Goal: Navigation & Orientation: Find specific page/section

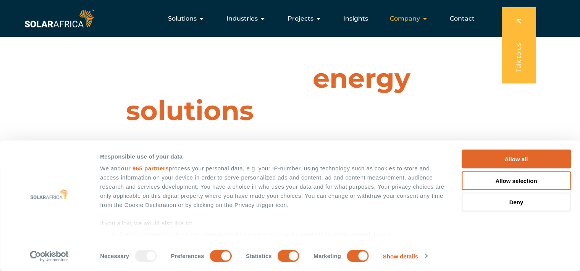
scroll to position [40, 0]
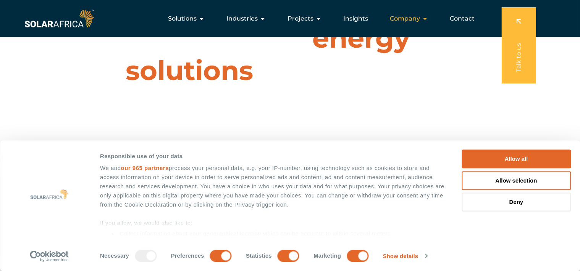
click at [426, 18] on icon "Menu" at bounding box center [425, 19] width 6 height 6
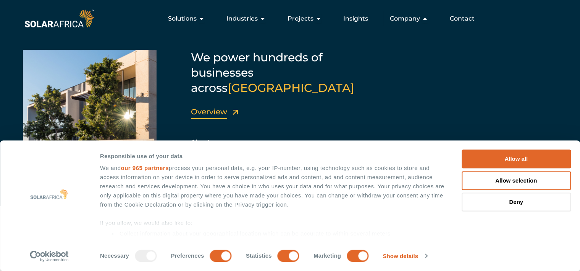
click at [219, 107] on link "Overview" at bounding box center [209, 111] width 36 height 9
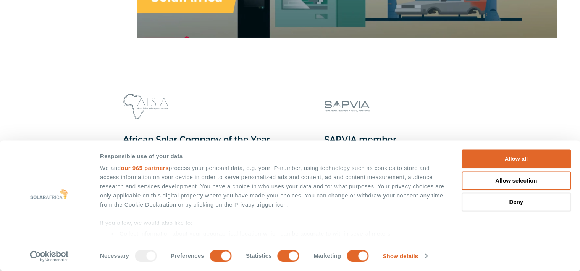
scroll to position [765, 0]
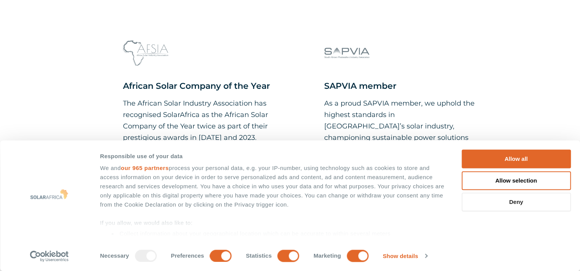
click at [517, 199] on button "Deny" at bounding box center [515, 202] width 109 height 19
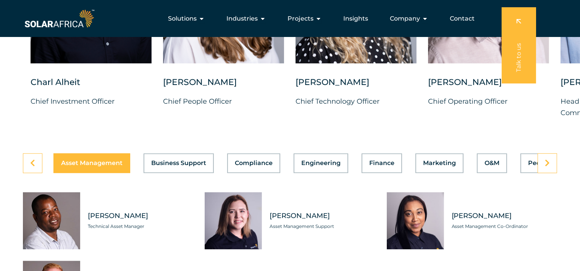
scroll to position [1974, 0]
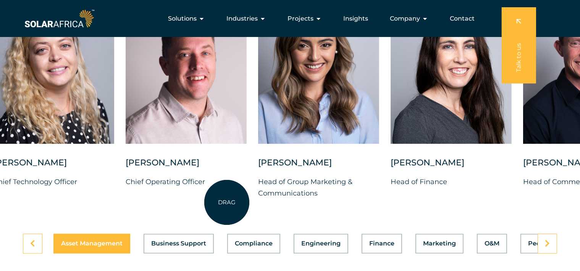
drag, startPoint x: 529, startPoint y: 204, endPoint x: 227, endPoint y: 203, distance: 302.2
click at [227, 203] on div "Charl Alheit Chief Investment Officer Candice Seggie Chief People Officer Suné …" at bounding box center [258, 101] width 1120 height 219
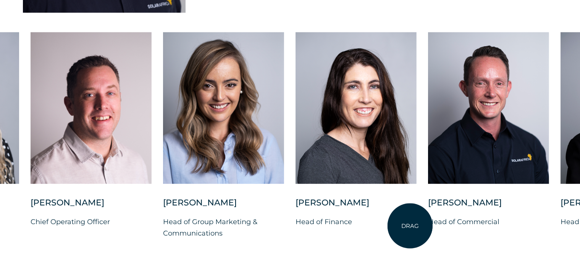
scroll to position [1934, 0]
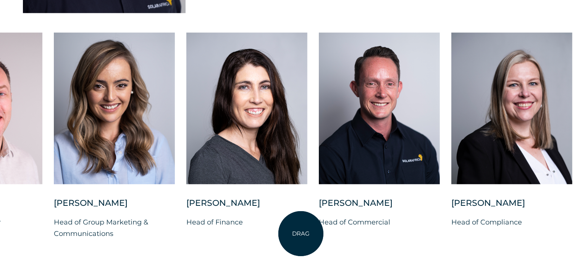
drag, startPoint x: 410, startPoint y: 239, endPoint x: 301, endPoint y: 234, distance: 109.2
click at [301, 234] on div "Charl Alheit Chief Investment Officer Candice Seggie Chief People Officer Suné …" at bounding box center [54, 141] width 1120 height 219
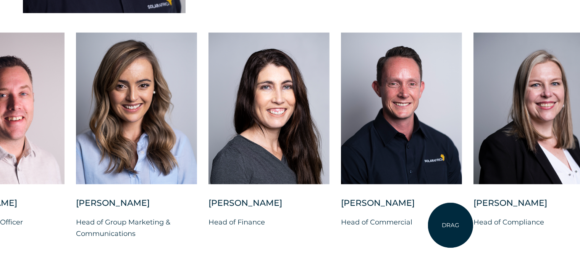
drag, startPoint x: 405, startPoint y: 241, endPoint x: 450, endPoint y: 225, distance: 47.9
click at [450, 225] on div "Charl Alheit Chief Investment Officer Candice Seggie Chief People Officer Suné …" at bounding box center [76, 141] width 1120 height 219
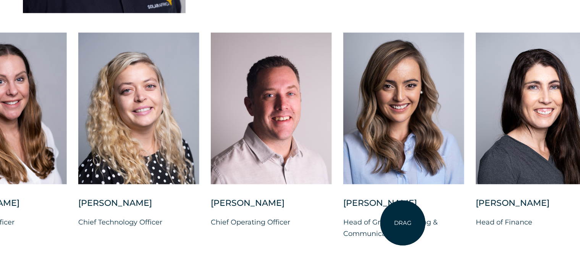
drag, startPoint x: 225, startPoint y: 239, endPoint x: 438, endPoint y: 221, distance: 214.1
click at [438, 221] on div "Bianca Swanepoel Head of Group Marketing & Communications" at bounding box center [403, 225] width 121 height 54
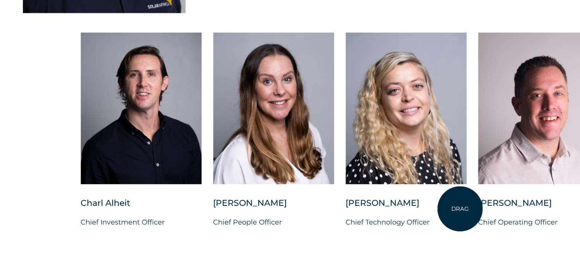
drag, startPoint x: 239, startPoint y: 229, endPoint x: 463, endPoint y: 209, distance: 224.9
click at [463, 209] on div "Suné Heesen Chief Technology Officer" at bounding box center [405, 219] width 121 height 43
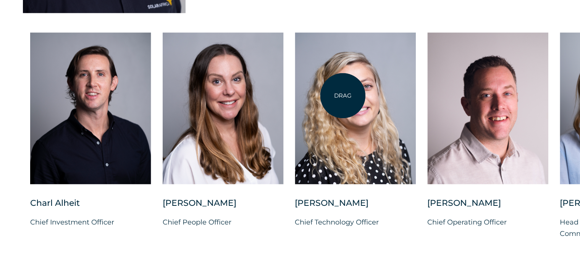
drag, startPoint x: 345, startPoint y: 216, endPoint x: 339, endPoint y: 66, distance: 150.1
click at [339, 66] on div "Suné Heesen Chief Technology Officer" at bounding box center [355, 136] width 121 height 208
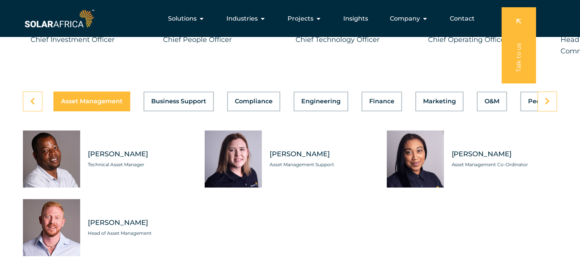
scroll to position [2095, 0]
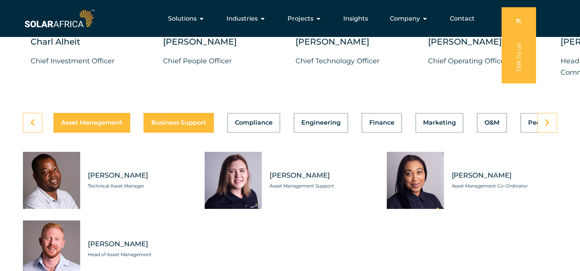
click at [201, 121] on button "Business Support" at bounding box center [178, 123] width 70 height 20
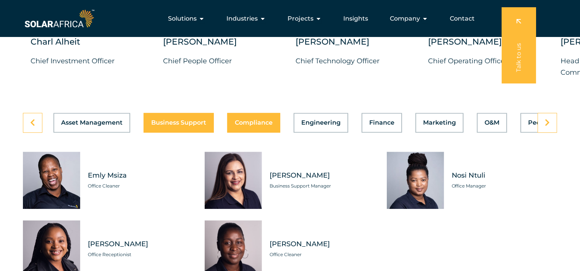
click at [267, 120] on span "Compliance" at bounding box center [254, 123] width 38 height 6
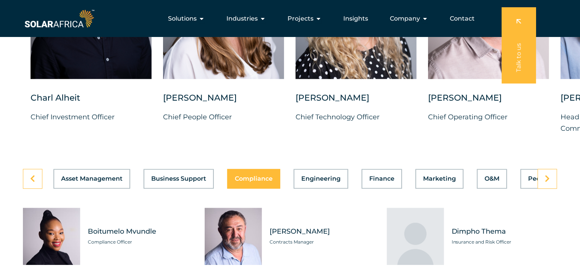
scroll to position [1974, 0]
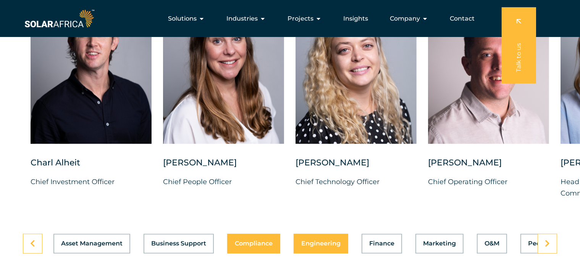
click at [317, 241] on span "Engineering" at bounding box center [320, 244] width 39 height 6
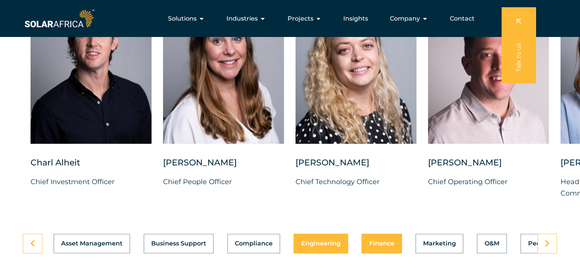
click at [382, 241] on span "Finance" at bounding box center [381, 244] width 25 height 6
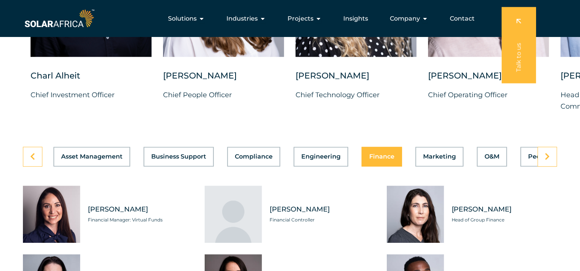
scroll to position [2055, 0]
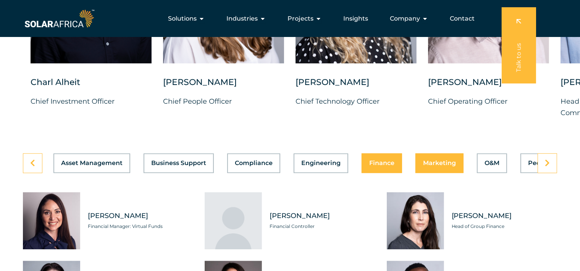
click at [433, 161] on button "Marketing" at bounding box center [439, 163] width 48 height 20
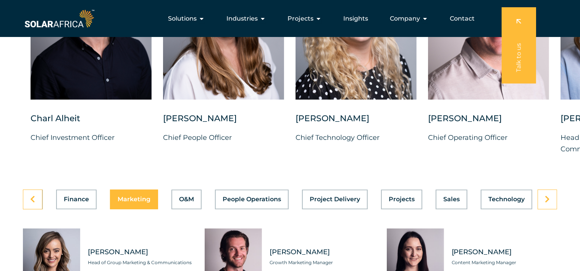
scroll to position [2014, 0]
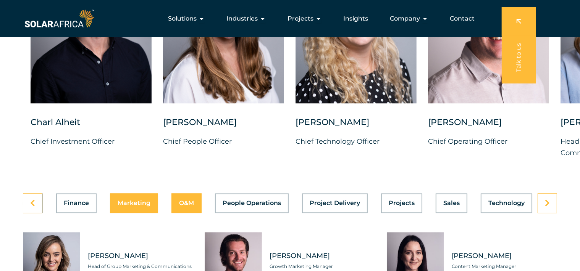
click at [190, 200] on span "O&M" at bounding box center [186, 203] width 15 height 6
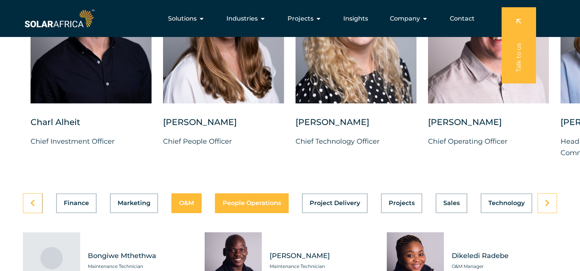
click at [238, 201] on button "People Operations" at bounding box center [252, 203] width 74 height 20
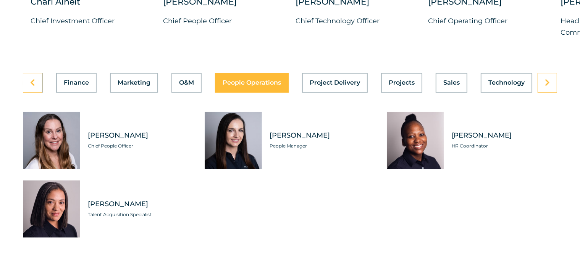
scroll to position [0, 305]
click at [337, 82] on button "Project Delivery" at bounding box center [335, 83] width 66 height 20
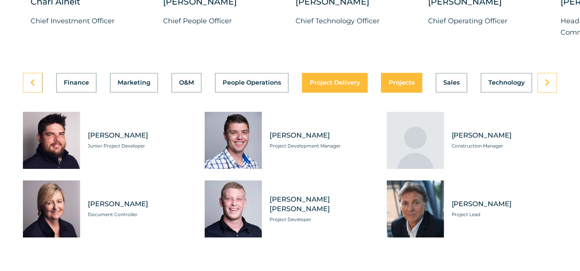
click at [394, 80] on span "Projects" at bounding box center [401, 83] width 26 height 6
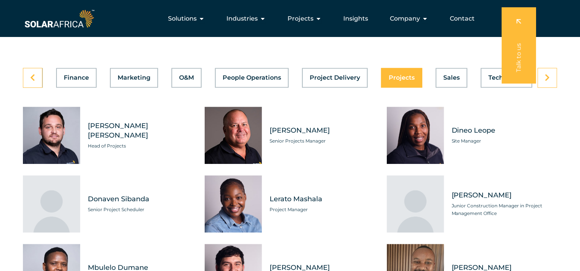
scroll to position [2095, 0]
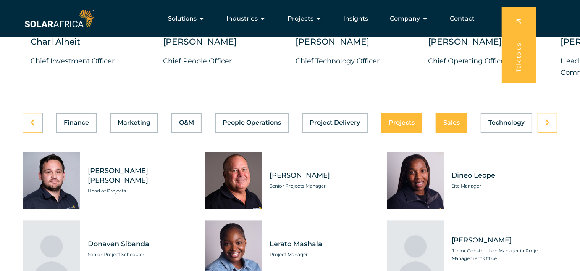
click at [444, 120] on span "Sales" at bounding box center [451, 123] width 16 height 6
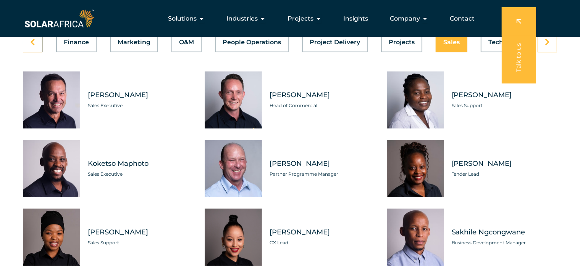
scroll to position [1974, 0]
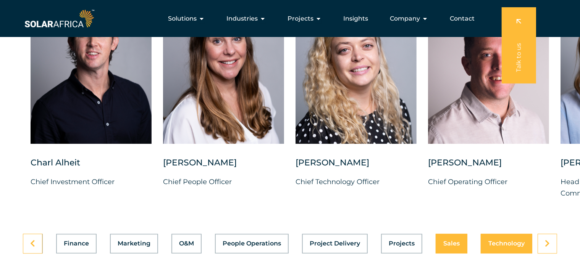
click at [518, 234] on div "Asset Management Business Support Compliance Engineering Finance Marketing O&M …" at bounding box center [290, 244] width 534 height 20
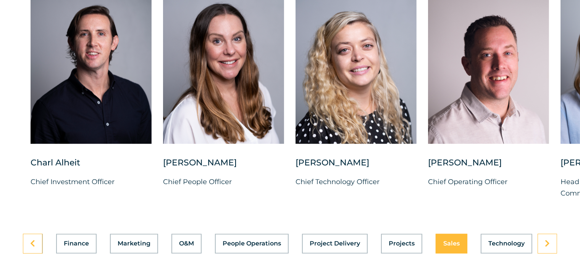
scroll to position [2135, 0]
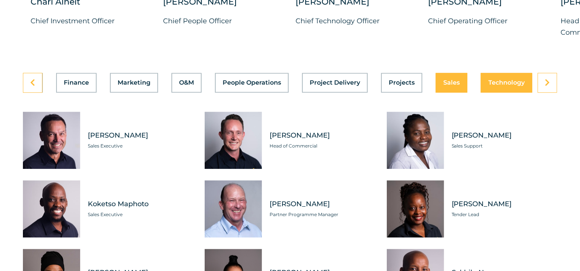
click at [506, 84] on div "Asset Management Business Support Compliance Engineering Finance Marketing O&M …" at bounding box center [290, 83] width 534 height 20
click at [513, 80] on span "Technology" at bounding box center [506, 83] width 36 height 6
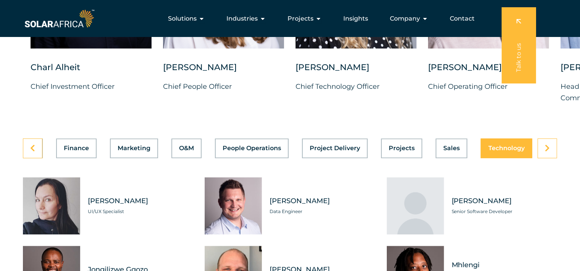
scroll to position [2055, 0]
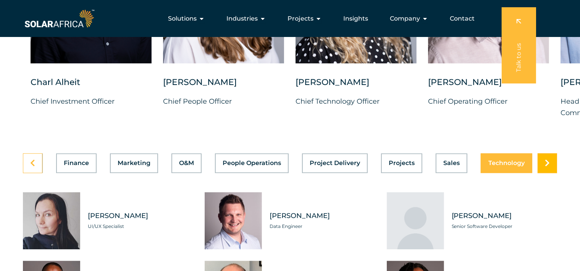
click at [541, 155] on link at bounding box center [546, 163] width 19 height 20
click at [548, 159] on icon at bounding box center [546, 163] width 5 height 8
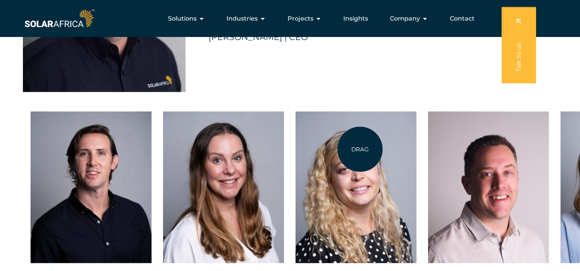
scroll to position [1652, 0]
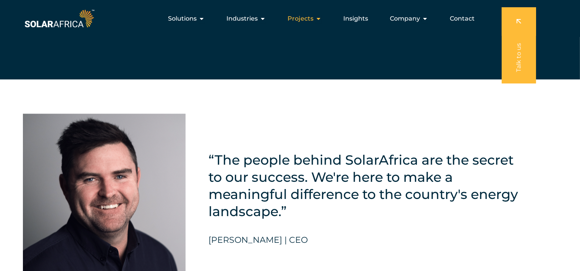
click at [319, 18] on icon "Menu" at bounding box center [318, 19] width 6 height 6
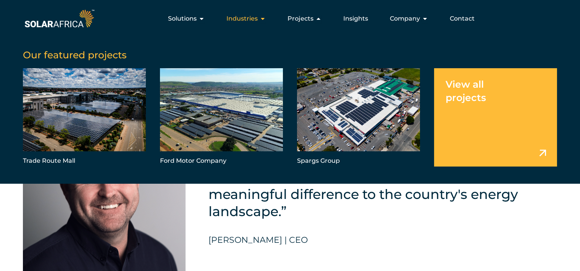
click at [243, 18] on span "Industries" at bounding box center [241, 18] width 31 height 9
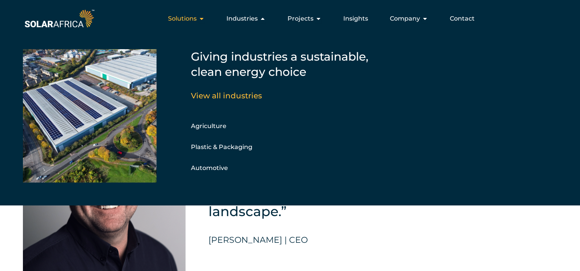
click at [202, 20] on icon "Menu" at bounding box center [201, 19] width 6 height 6
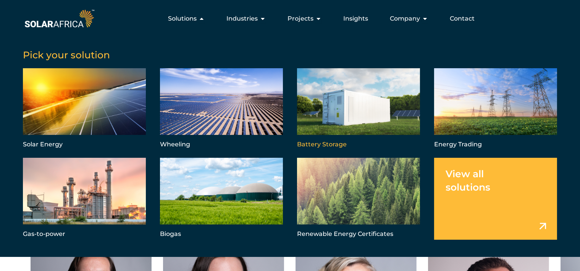
scroll to position [1612, 0]
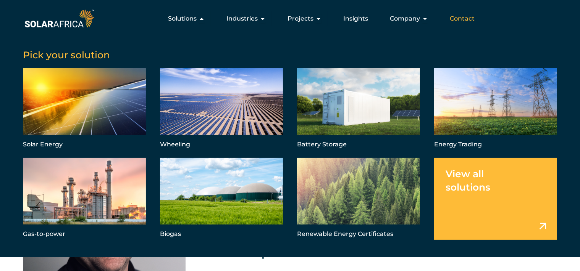
click at [468, 18] on span "Contact" at bounding box center [461, 18] width 25 height 9
